Goal: Find specific page/section: Find specific page/section

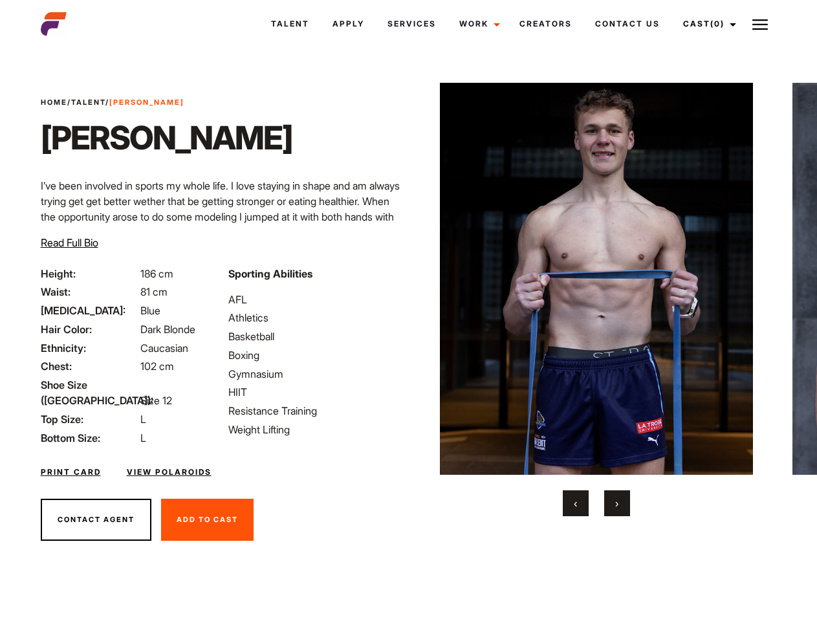
click at [705, 24] on link "Cast (0)" at bounding box center [707, 23] width 72 height 35
click at [760, 24] on img at bounding box center [760, 25] width 16 height 16
click at [596, 299] on img at bounding box center [597, 279] width 314 height 392
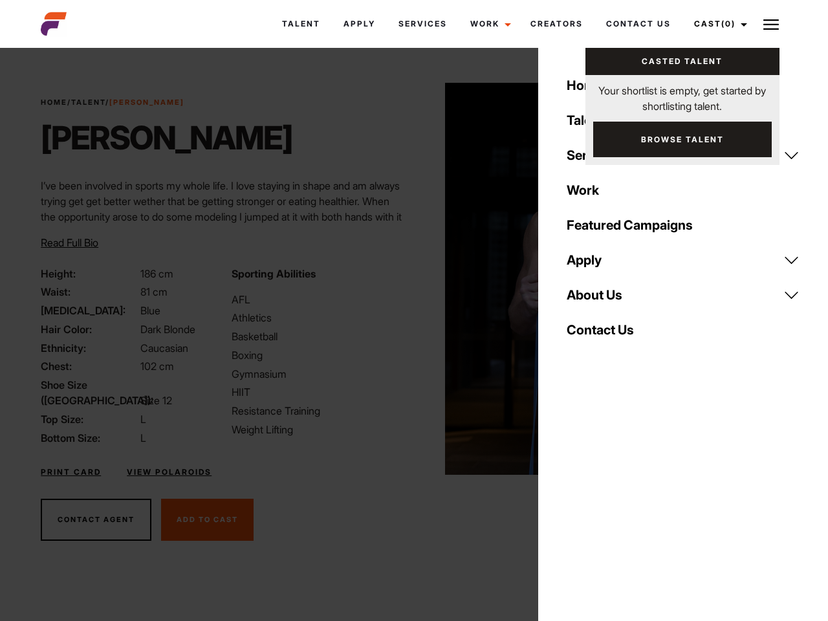
click at [408, 279] on div "Sporting Abilities AFL Athletics Basketball Boxing Gymnasium HIIT Resistance Tr…" at bounding box center [319, 356] width 190 height 180
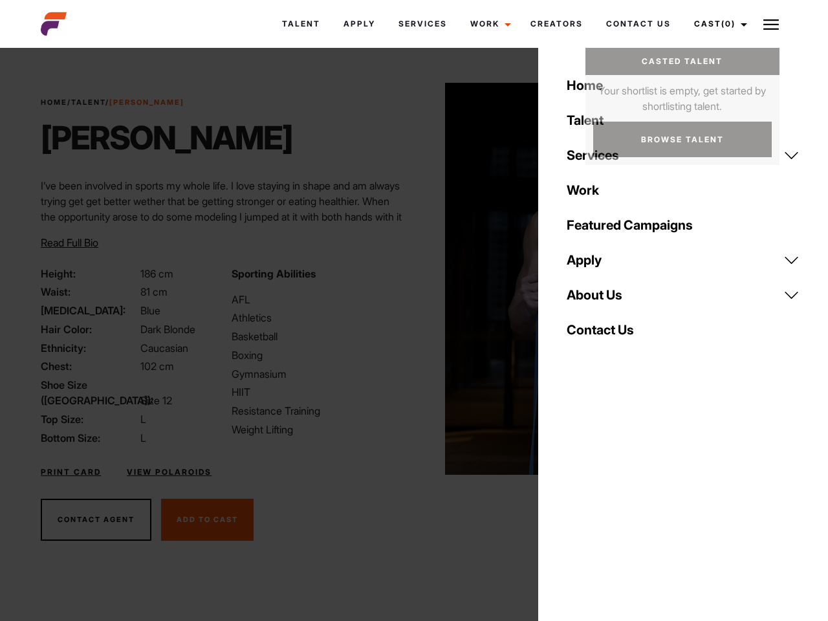
click at [575, 503] on div "Home Talent Services Talent Casting Photography Videography Creative Hair and M…" at bounding box center [683, 310] width 290 height 621
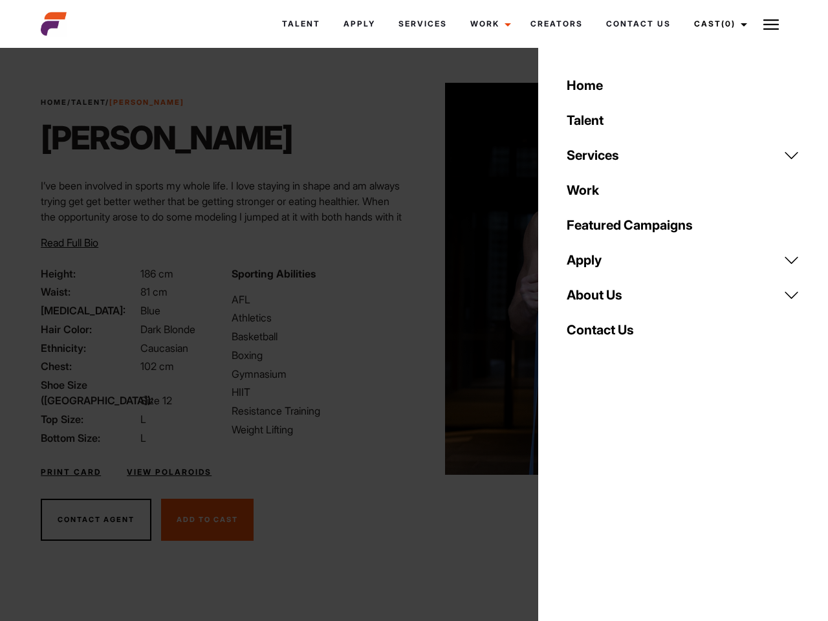
click at [617, 503] on div "Home Talent Services Talent Casting Photography Videography Creative Hair and M…" at bounding box center [683, 310] width 290 height 621
